Goal: Transaction & Acquisition: Register for event/course

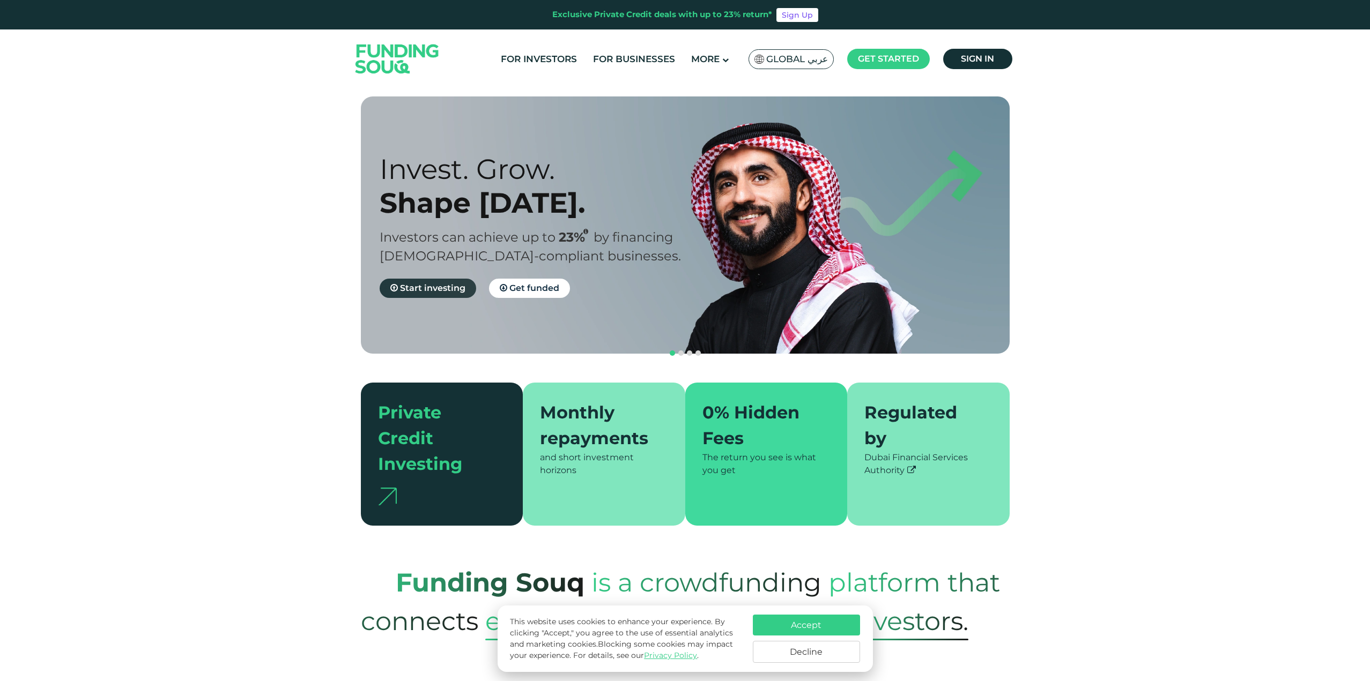
click at [415, 290] on span "Start investing" at bounding box center [432, 288] width 65 height 10
